Goal: Information Seeking & Learning: Learn about a topic

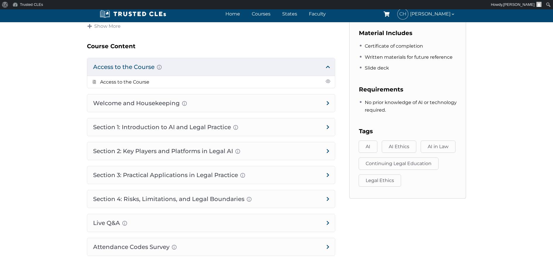
scroll to position [316, 0]
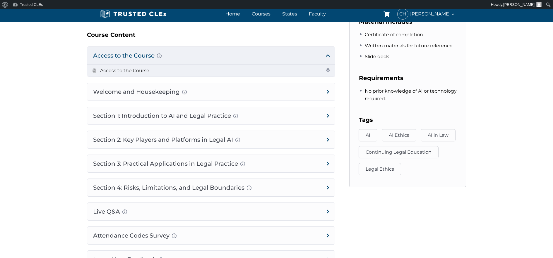
click at [104, 71] on link "Access to the Course" at bounding box center [124, 71] width 49 height 6
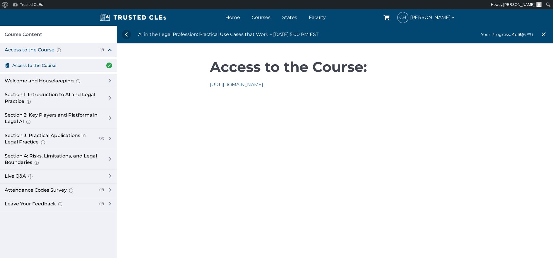
click at [235, 83] on link "https://us06web.zoom.us/j/87070630569" at bounding box center [236, 85] width 53 height 6
click at [61, 84] on div "Welcome and Housekeeping Introduction of presenters and overview of course stru…" at bounding box center [53, 81] width 97 height 6
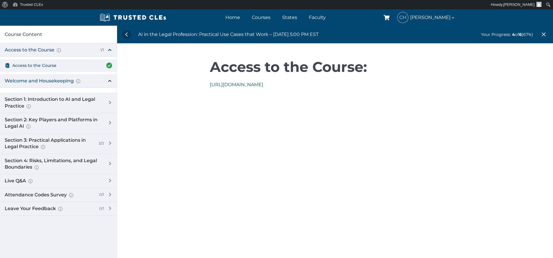
click at [51, 80] on div "Welcome and Housekeeping Introduction of presenters and overview of course stru…" at bounding box center [53, 81] width 97 height 6
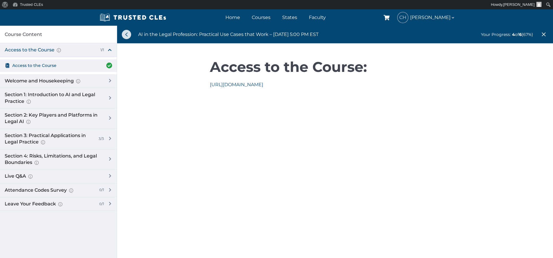
click at [126, 35] on link at bounding box center [126, 34] width 9 height 9
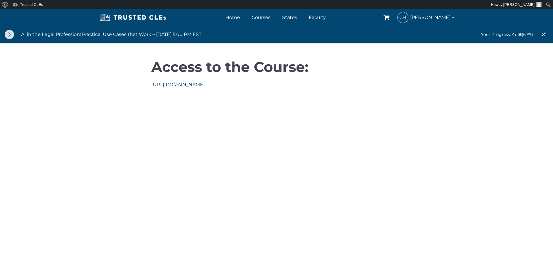
click at [7, 34] on link at bounding box center [9, 34] width 9 height 9
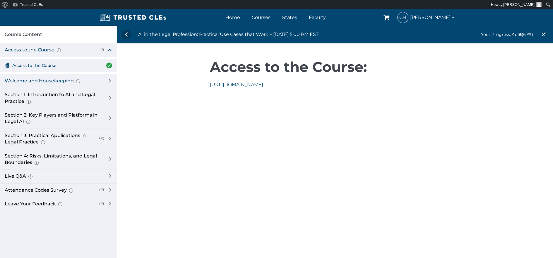
click at [44, 83] on div "Welcome and Housekeeping Introduction of presenters and overview of course stru…" at bounding box center [53, 81] width 97 height 6
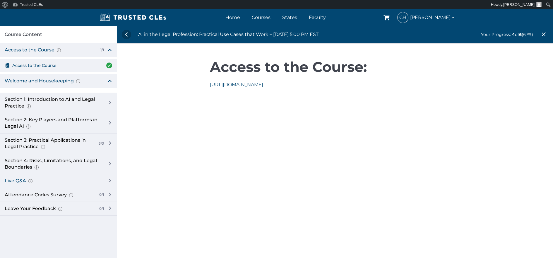
click at [28, 180] on div "Live Q&A Audience-submitted questions Practical clarification and follow-up" at bounding box center [53, 181] width 97 height 6
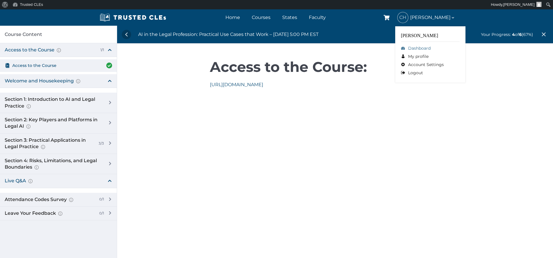
click at [416, 47] on link "Dashboard" at bounding box center [430, 48] width 59 height 8
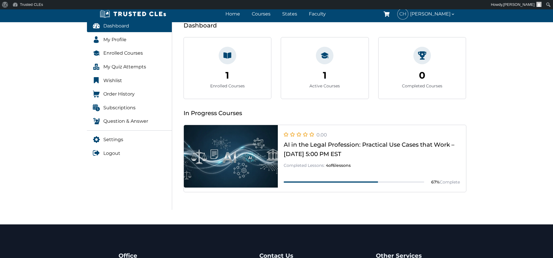
scroll to position [90, 0]
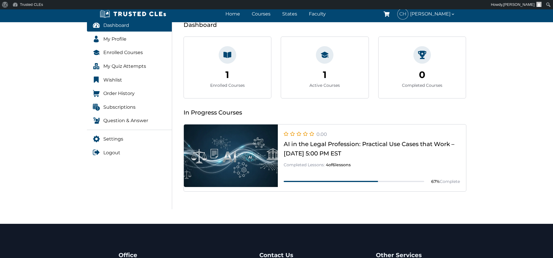
click at [305, 192] on link at bounding box center [325, 192] width 282 height 0
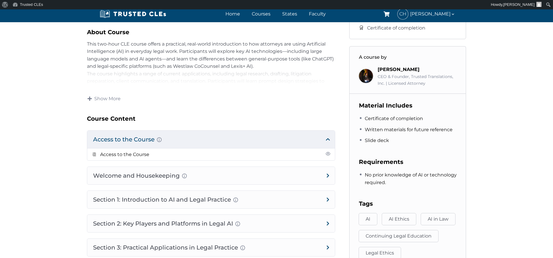
scroll to position [242, 0]
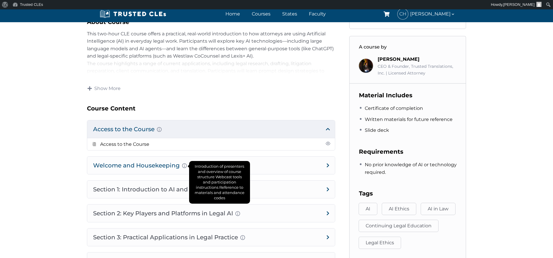
click at [186, 166] on div "Introduction of presenters and overview of course structure Webcast tools and p…" at bounding box center [184, 166] width 5 height 7
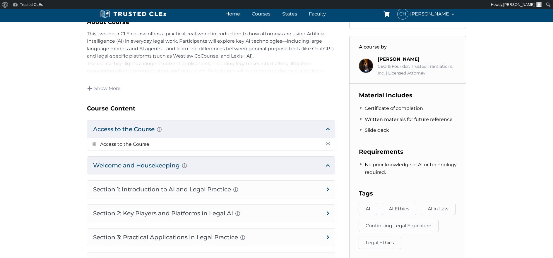
click at [295, 165] on h4 "Welcome and Housekeeping Introduction of presenters and overview of course stru…" at bounding box center [211, 166] width 248 height 18
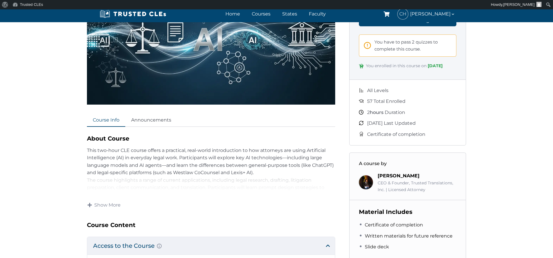
scroll to position [184, 0]
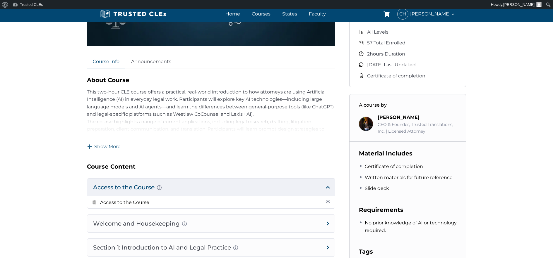
click at [107, 148] on span "Show More" at bounding box center [107, 147] width 26 height 6
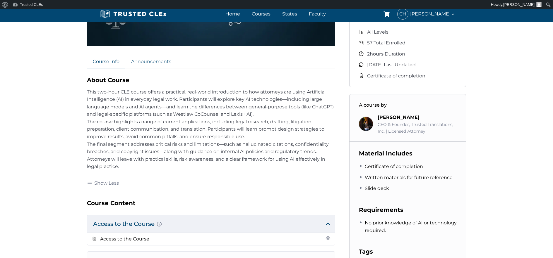
click at [145, 62] on link "Announcements" at bounding box center [151, 62] width 52 height 13
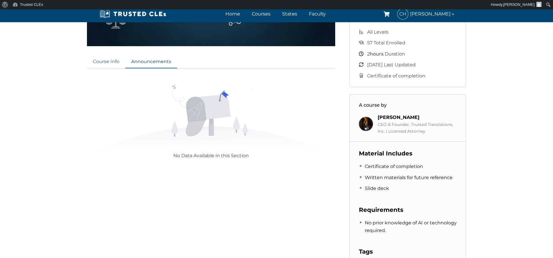
click at [106, 57] on link "Course Info" at bounding box center [106, 62] width 38 height 13
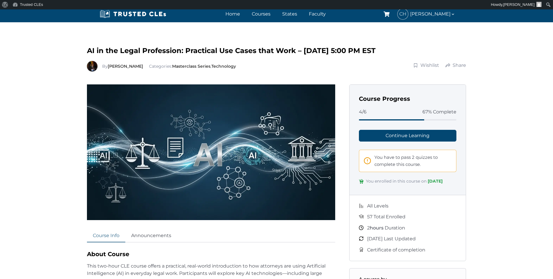
scroll to position [0, 0]
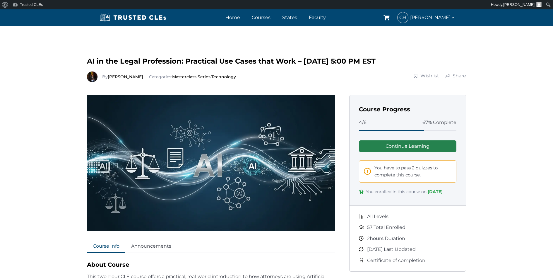
click at [388, 146] on link "Continue Learning" at bounding box center [408, 146] width 98 height 12
drag, startPoint x: 424, startPoint y: 130, endPoint x: 374, endPoint y: 131, distance: 50.0
click at [374, 131] on span at bounding box center [392, 130] width 66 height 1
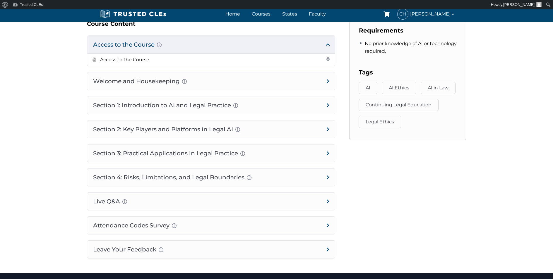
scroll to position [375, 0]
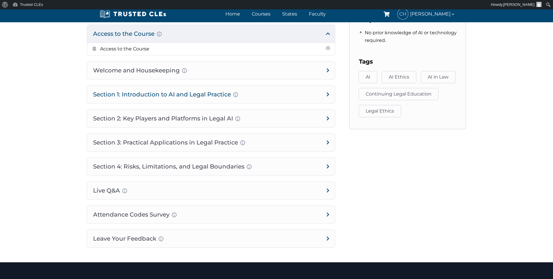
click at [286, 95] on h4 "Section 1: Introduction to AI and Legal Practice Overview of Artificial Intelli…" at bounding box center [211, 94] width 248 height 18
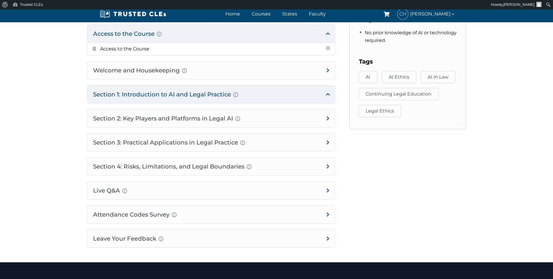
click at [309, 95] on h4 "Section 1: Introduction to AI and Legal Practice Overview of Artificial Intelli…" at bounding box center [211, 94] width 248 height 18
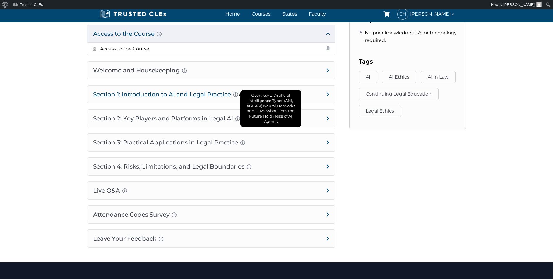
click at [237, 95] on div "Overview of Artificial Intelligence Types (ANI, AGI, ASI) Neural Networks and L…" at bounding box center [235, 94] width 5 height 7
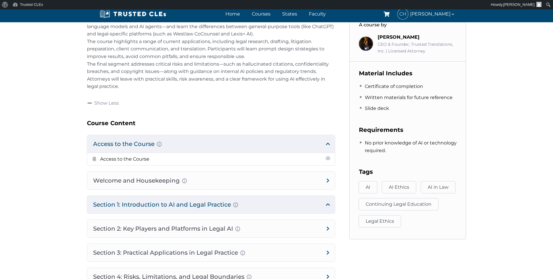
scroll to position [0, 0]
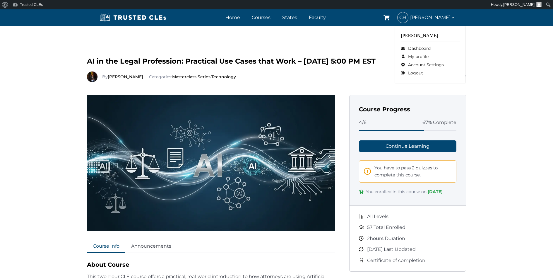
click at [437, 17] on span "[PERSON_NAME]" at bounding box center [432, 17] width 45 height 8
click at [414, 57] on link "My profile" at bounding box center [430, 56] width 59 height 8
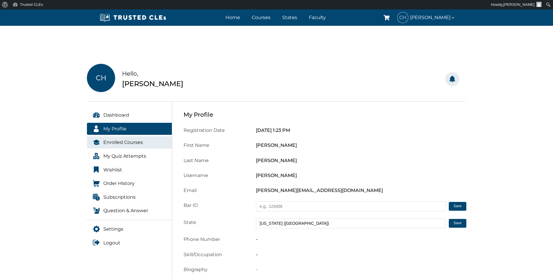
click at [106, 143] on span "Enrolled Courses" at bounding box center [123, 142] width 40 height 8
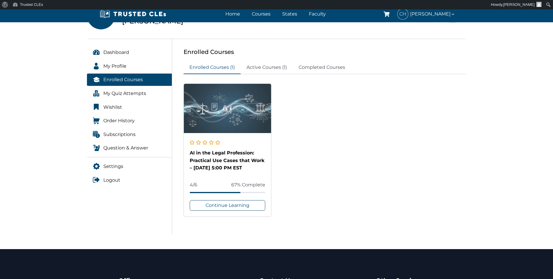
scroll to position [63, 0]
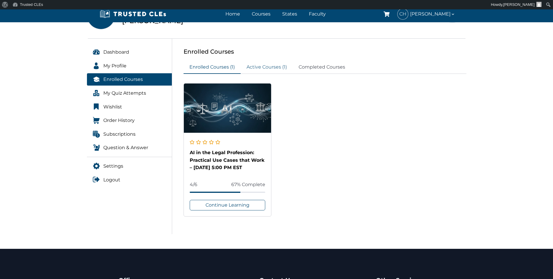
click at [255, 66] on link "Active Courses (1)" at bounding box center [267, 67] width 52 height 13
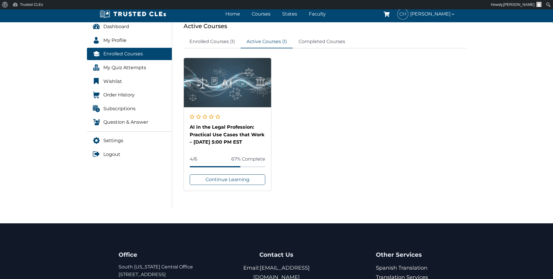
scroll to position [94, 0]
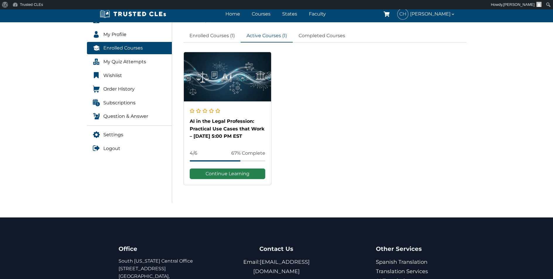
click at [213, 175] on link "Continue Learning" at bounding box center [228, 173] width 76 height 11
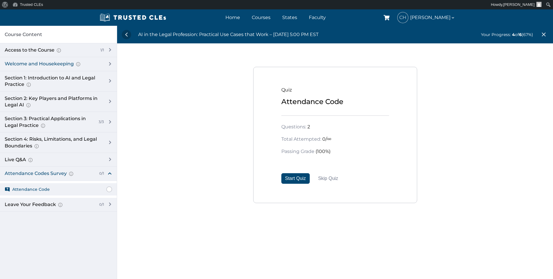
click at [23, 63] on div "Welcome and Housekeeping Introduction of presenters and overview of course stru…" at bounding box center [53, 64] width 97 height 6
